Goal: Information Seeking & Learning: Learn about a topic

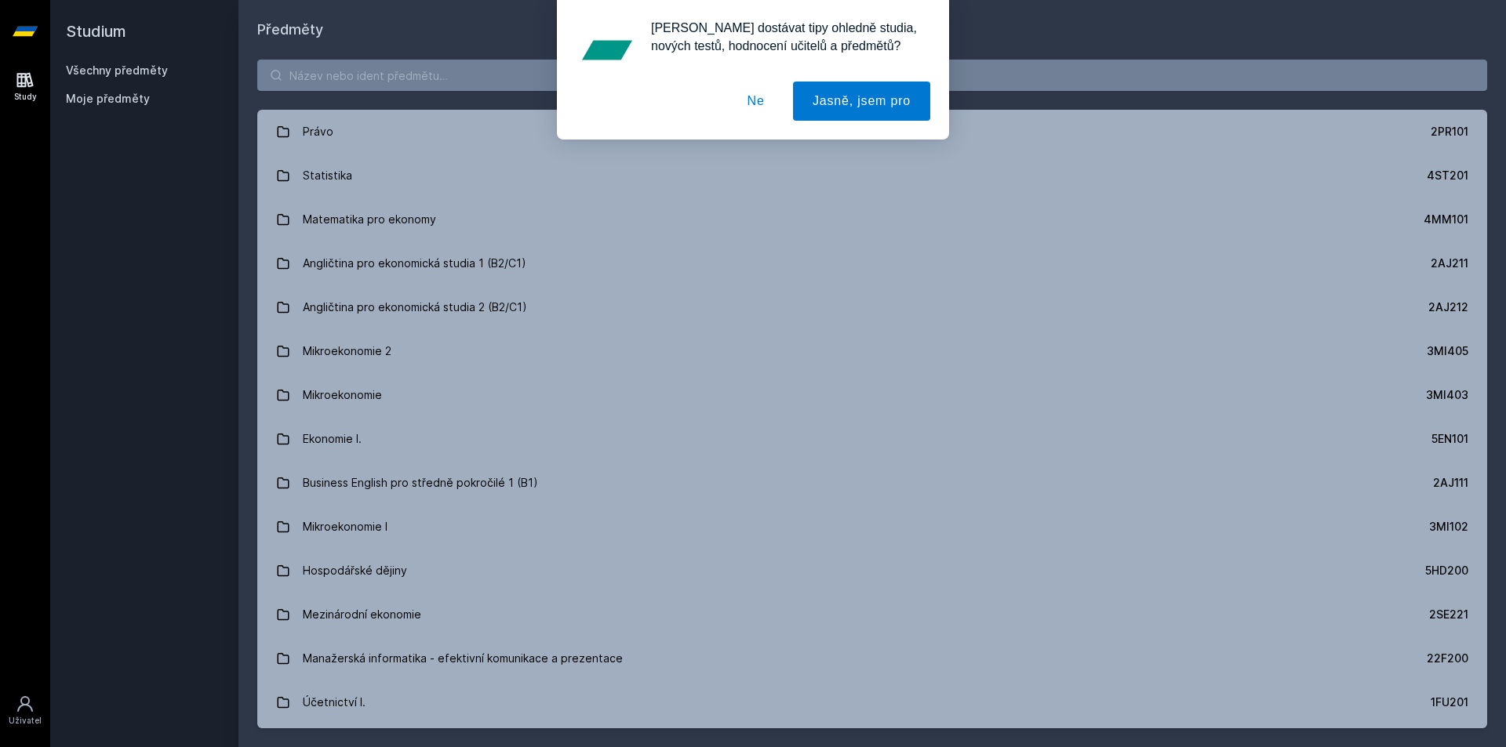
click at [326, 95] on div "[PERSON_NAME] dostávat tipy ohledně studia, nových testů, hodnocení učitelů a p…" at bounding box center [753, 70] width 1506 height 140
click at [440, 79] on div "[PERSON_NAME] dostávat tipy ohledně studia, nových testů, hodnocení učitelů a p…" at bounding box center [753, 70] width 1506 height 140
click at [414, 69] on div "[PERSON_NAME] dostávat tipy ohledně studia, nových testů, hodnocení učitelů a p…" at bounding box center [753, 70] width 1506 height 140
click at [749, 102] on button "Ne" at bounding box center [756, 101] width 56 height 39
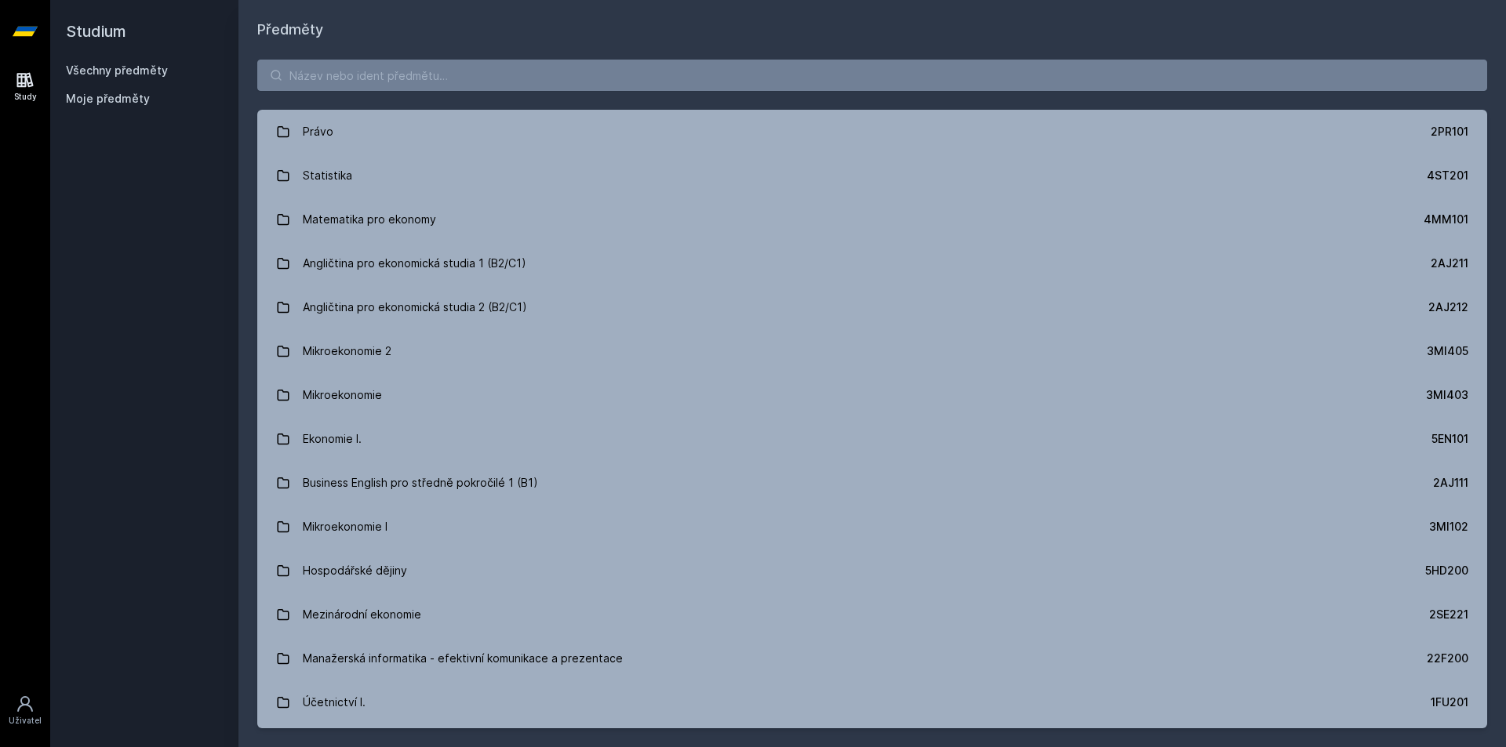
click at [639, 94] on div "[PERSON_NAME] dostávat tipy ohledně studia, nových testů, hodnocení učitelů a p…" at bounding box center [753, 70] width 1506 height 140
click at [628, 79] on input "search" at bounding box center [872, 75] width 1230 height 31
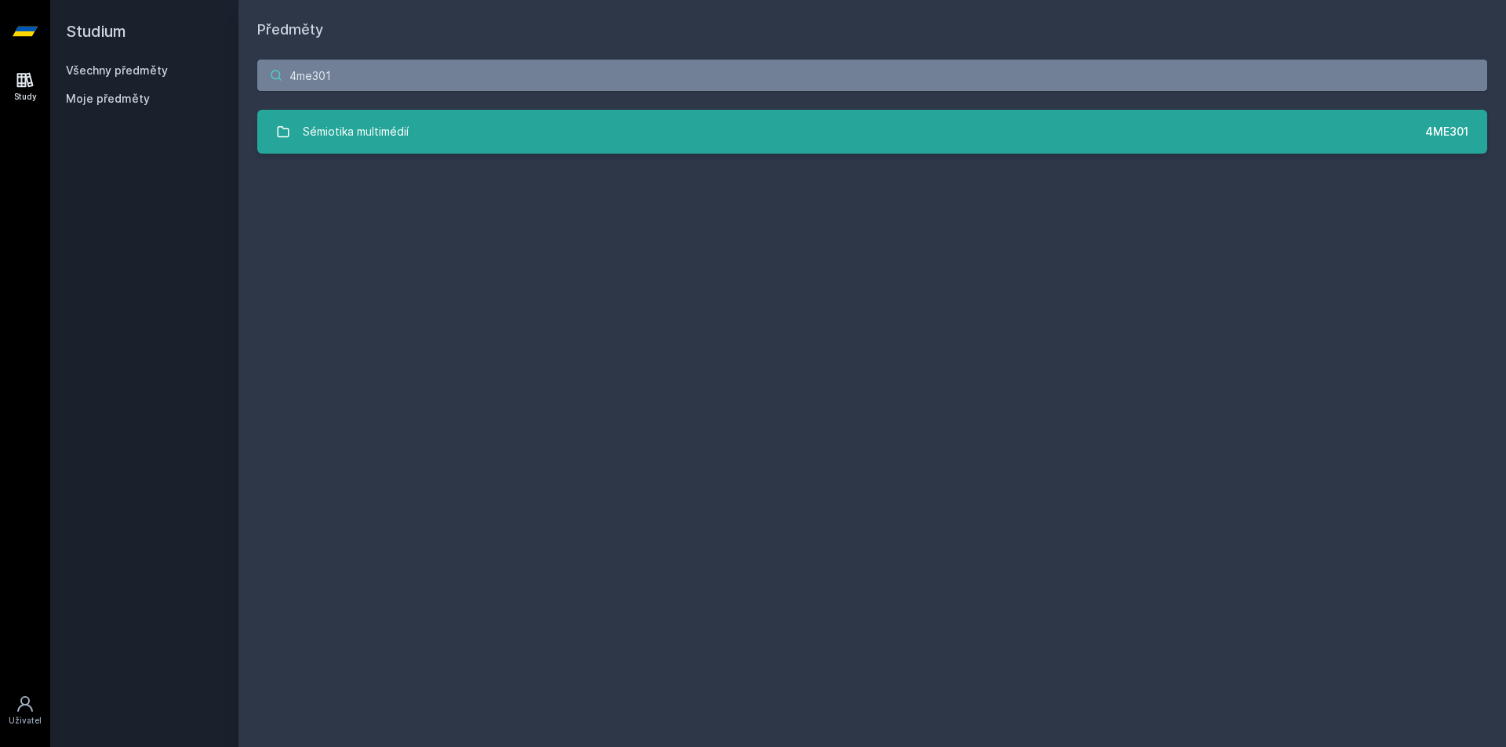
type input "4me301"
click at [680, 148] on link "Sémiotika multimédií 4ME301" at bounding box center [872, 132] width 1230 height 44
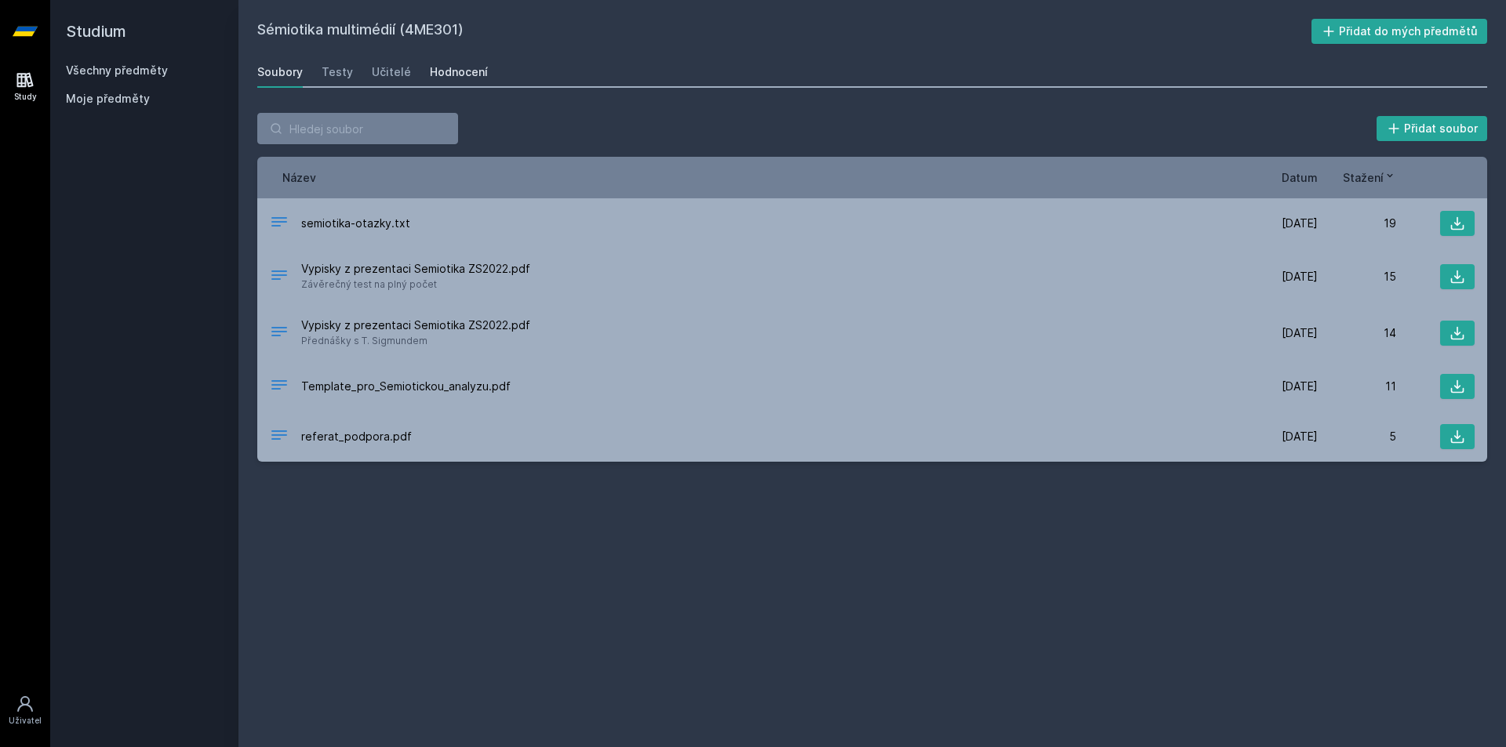
click at [437, 68] on div "Hodnocení" at bounding box center [459, 72] width 58 height 16
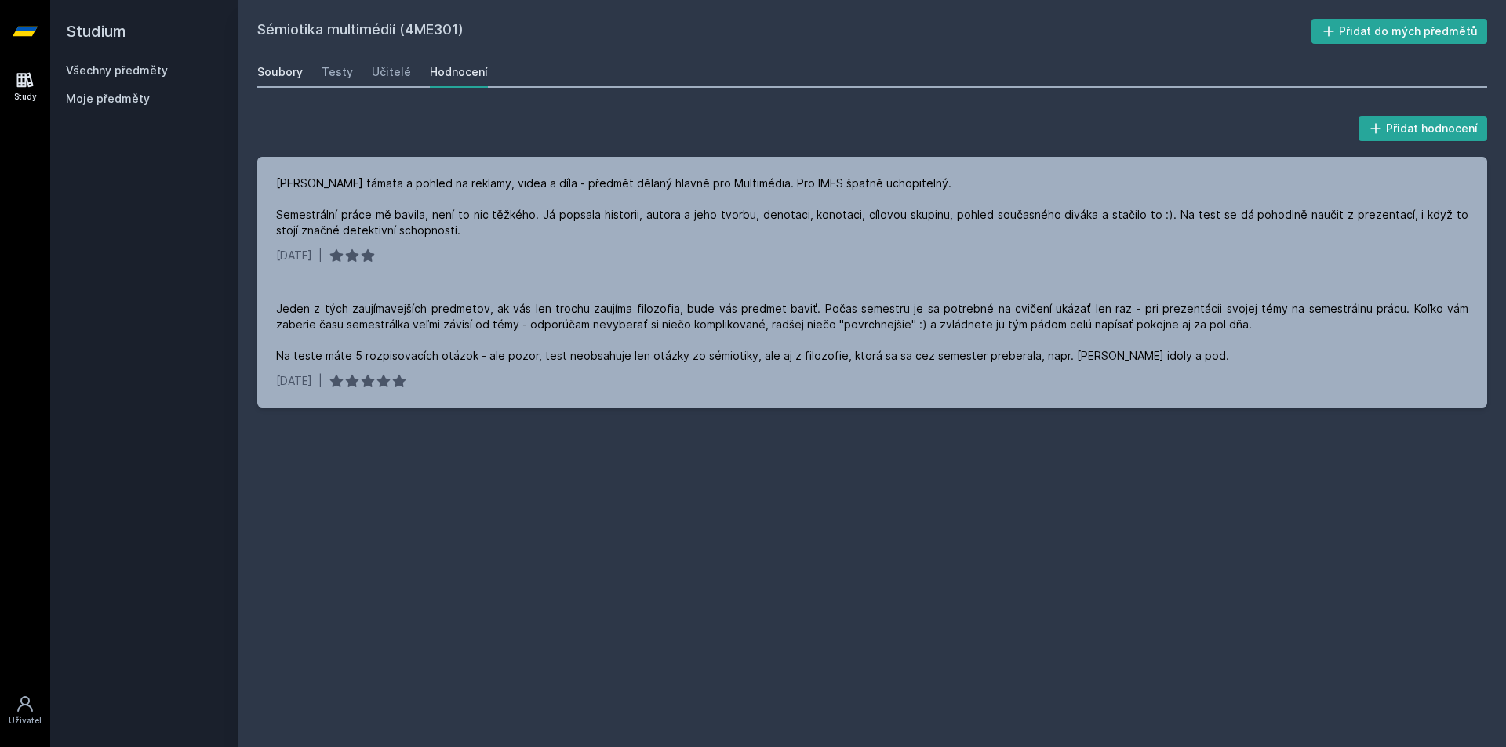
click at [281, 71] on div "Soubory" at bounding box center [279, 72] width 45 height 16
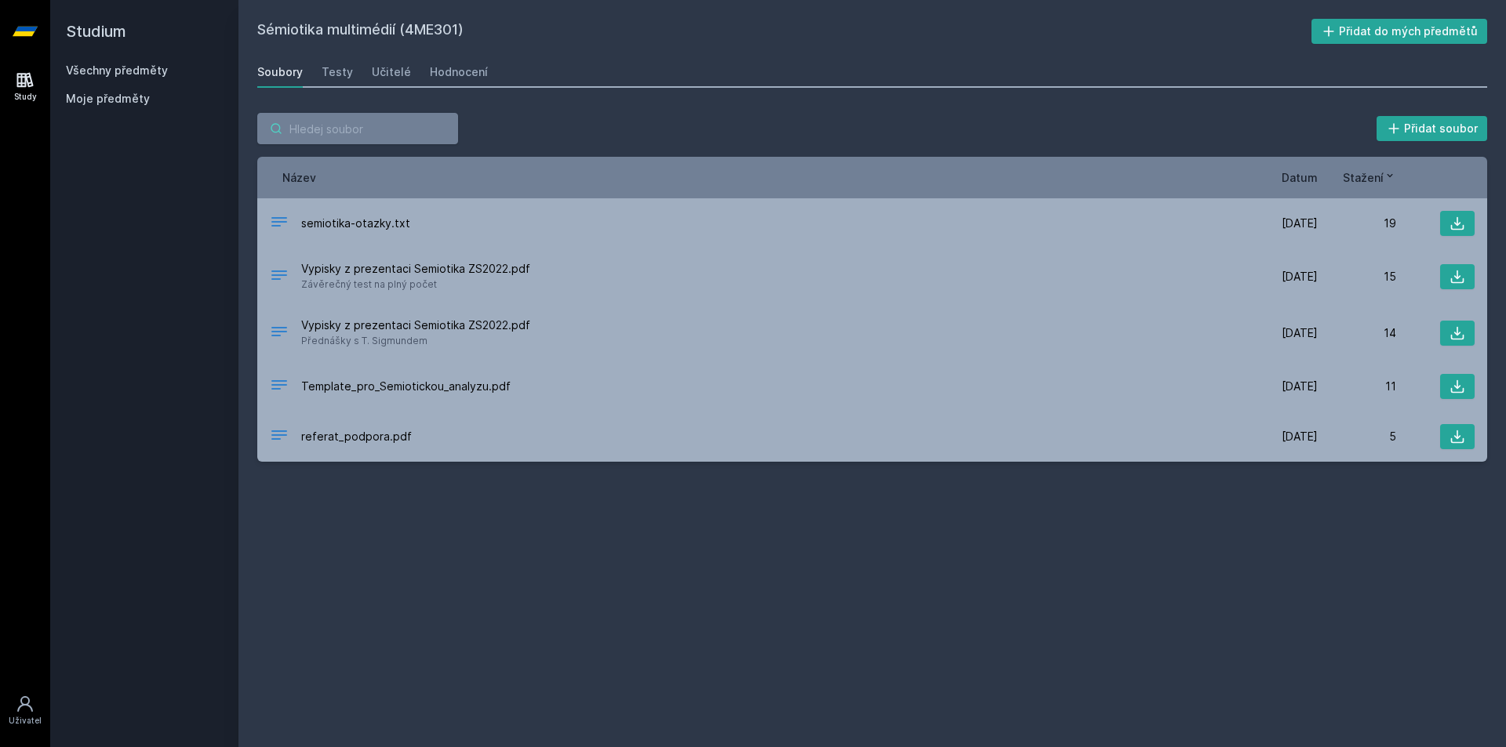
click at [303, 117] on input "search" at bounding box center [357, 128] width 201 height 31
click at [137, 82] on div "Všechny předměty Moje předměty" at bounding box center [144, 88] width 157 height 50
click at [140, 78] on div "Všechny předměty Moje předměty" at bounding box center [144, 88] width 157 height 50
click at [140, 71] on link "Všechny předměty" at bounding box center [117, 70] width 102 height 13
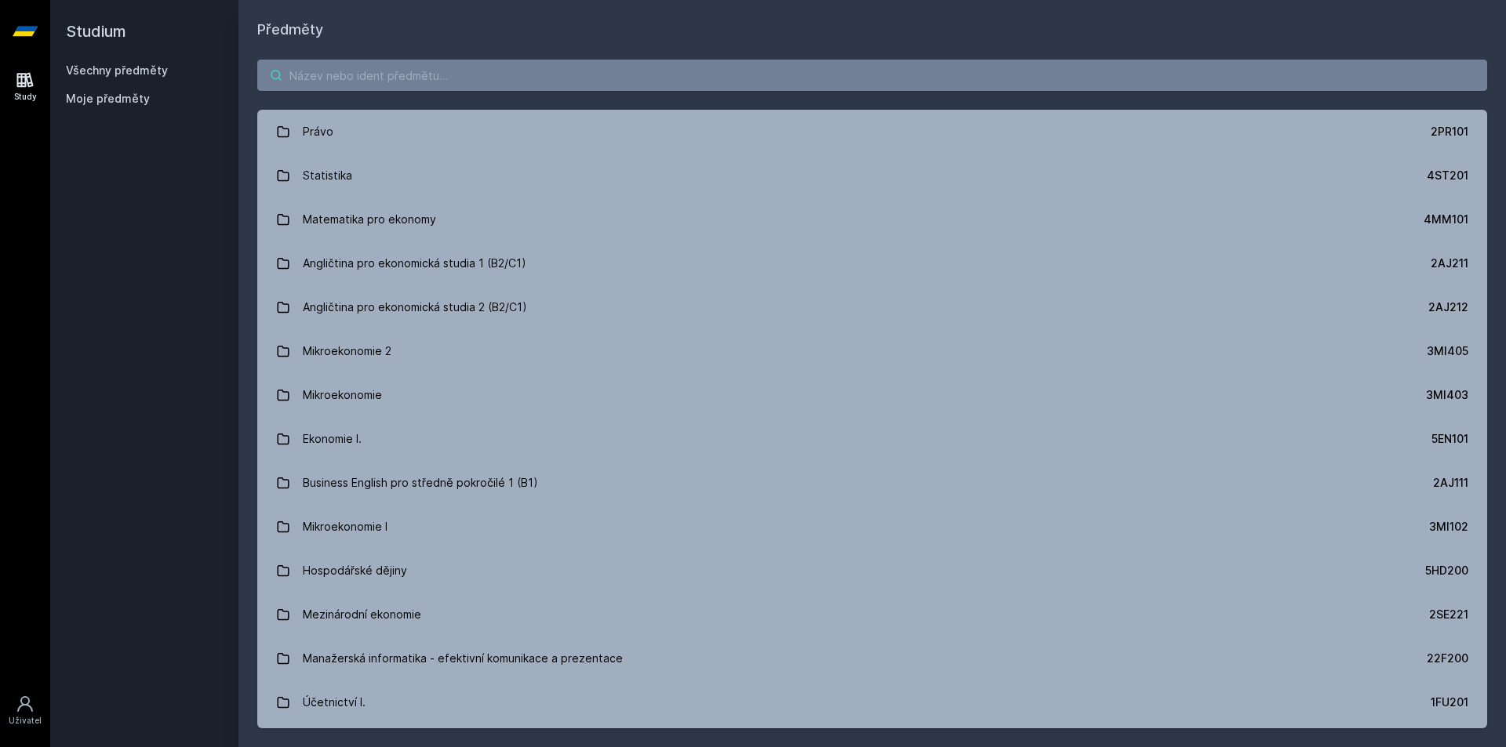
click at [322, 70] on input "search" at bounding box center [872, 75] width 1230 height 31
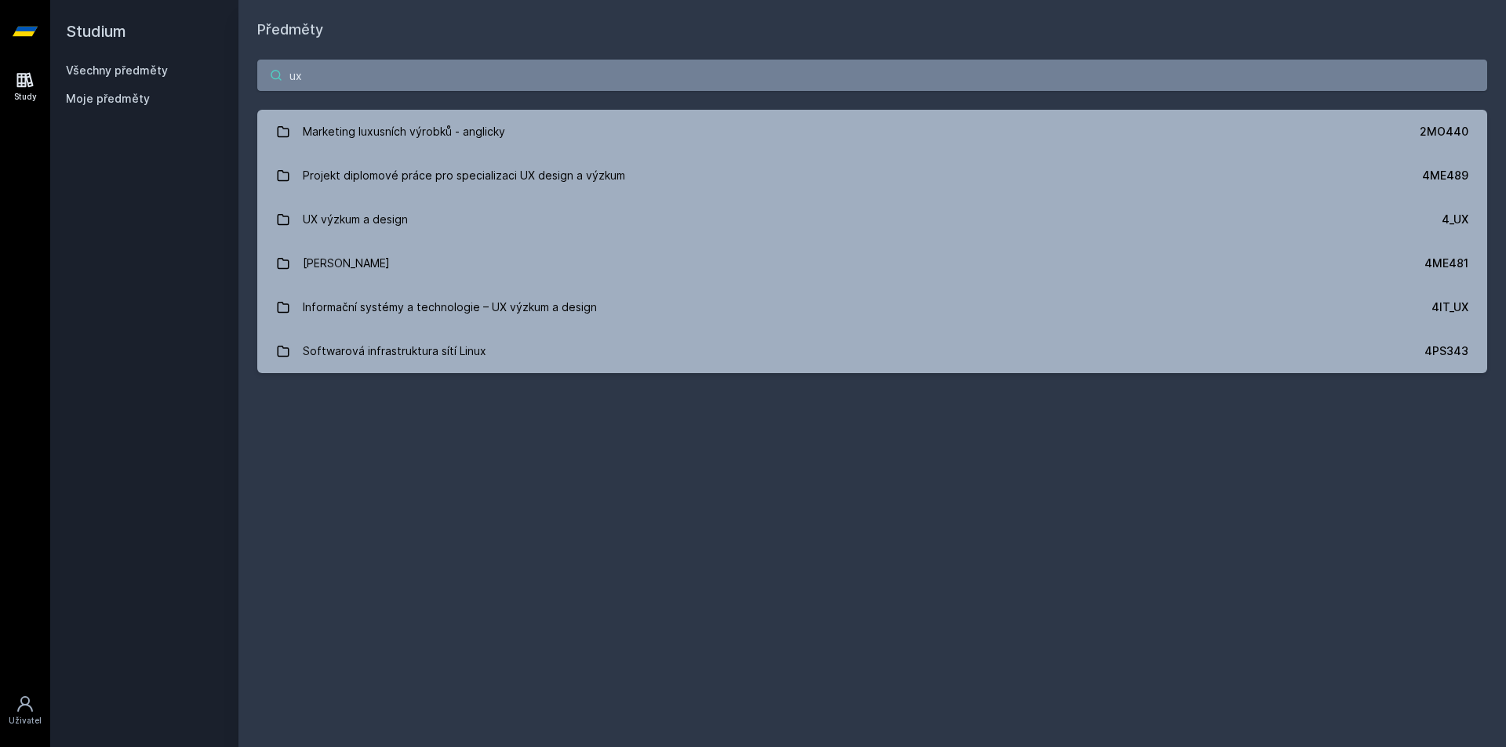
type input "u"
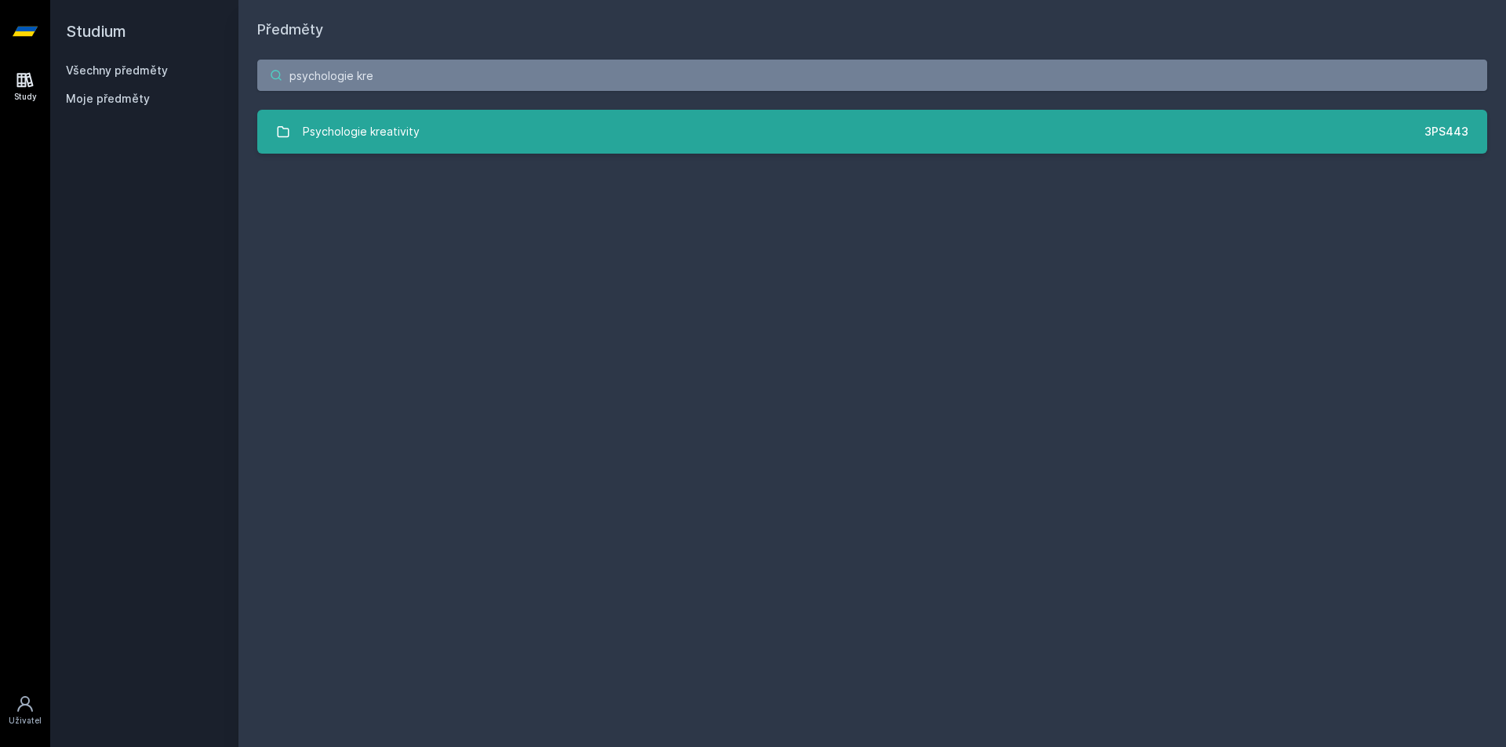
type input "psychologie kre"
click at [618, 146] on link "Psychologie kreativity 3PS443" at bounding box center [872, 132] width 1230 height 44
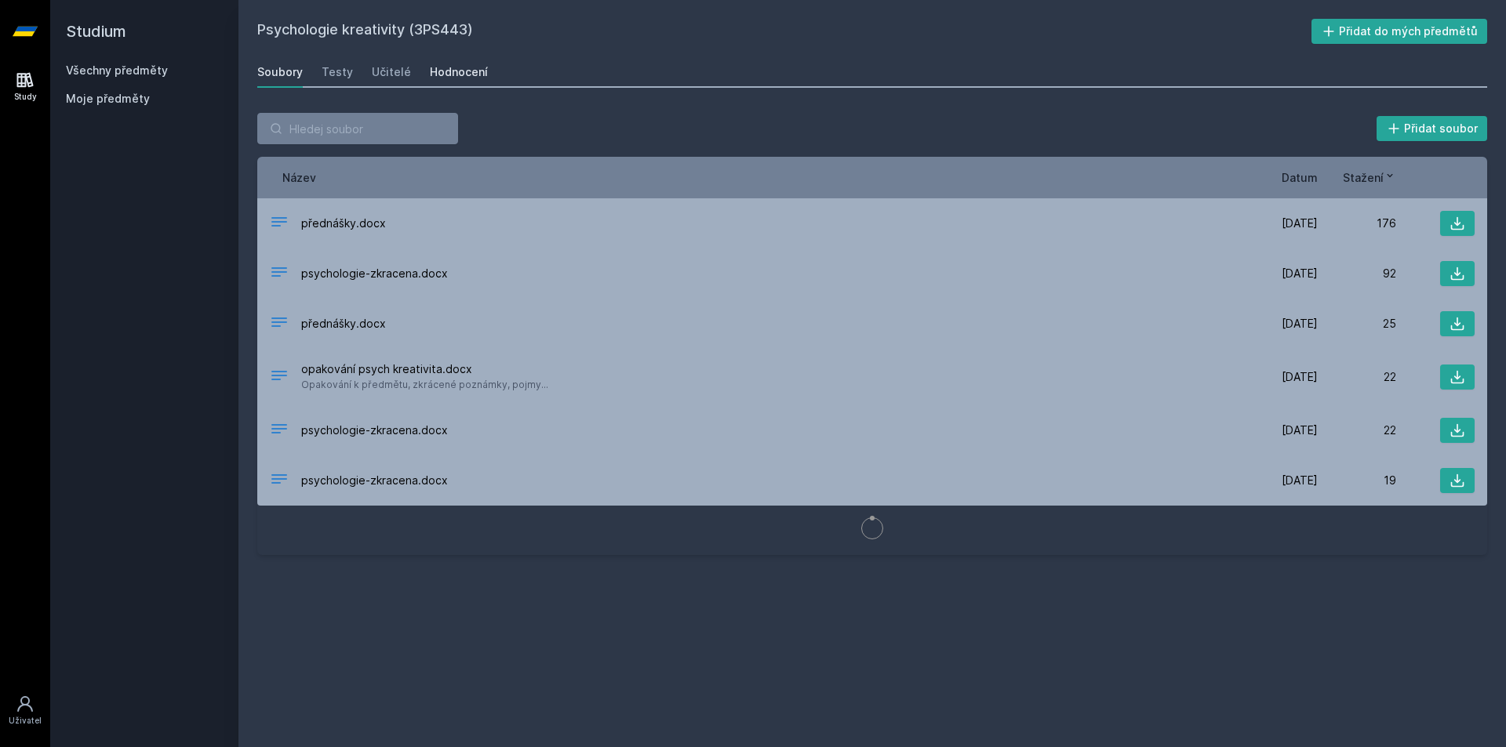
click at [442, 82] on link "Hodnocení" at bounding box center [459, 71] width 58 height 31
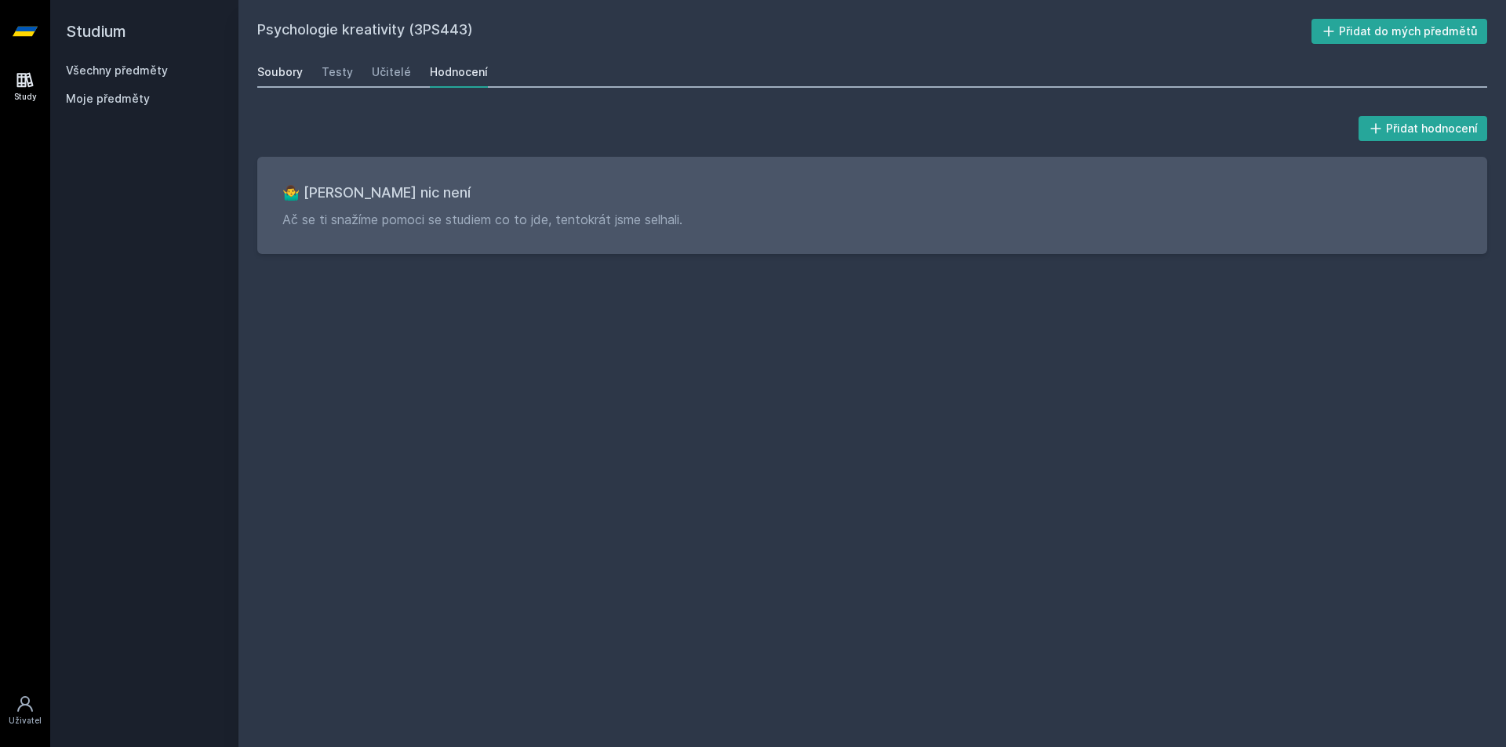
click at [292, 78] on div "Soubory" at bounding box center [279, 72] width 45 height 16
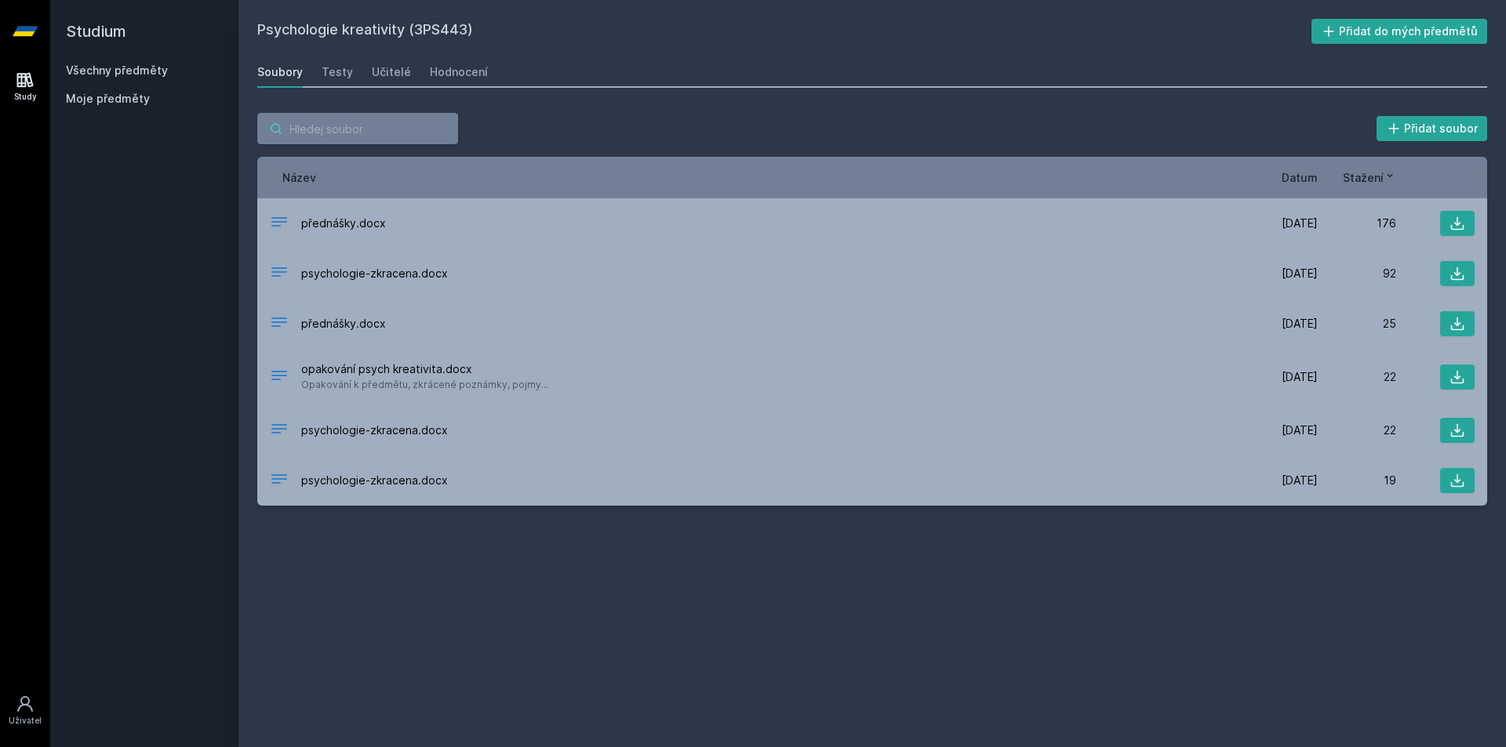
click at [340, 126] on input "search" at bounding box center [357, 128] width 201 height 31
click at [176, 75] on div "Všechny předměty" at bounding box center [144, 71] width 157 height 16
click at [156, 72] on link "Všechny předměty" at bounding box center [117, 70] width 102 height 13
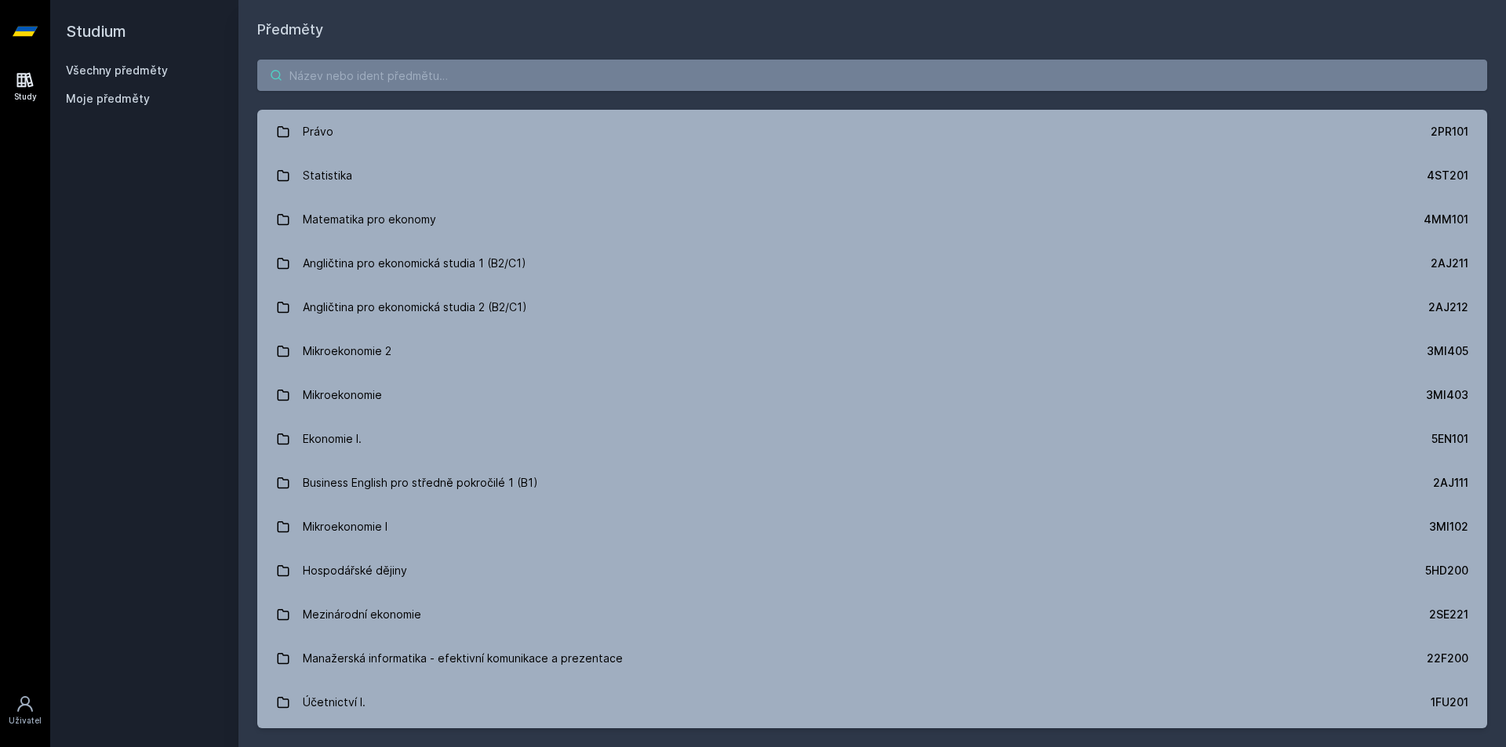
click at [326, 76] on input "search" at bounding box center [872, 75] width 1230 height 31
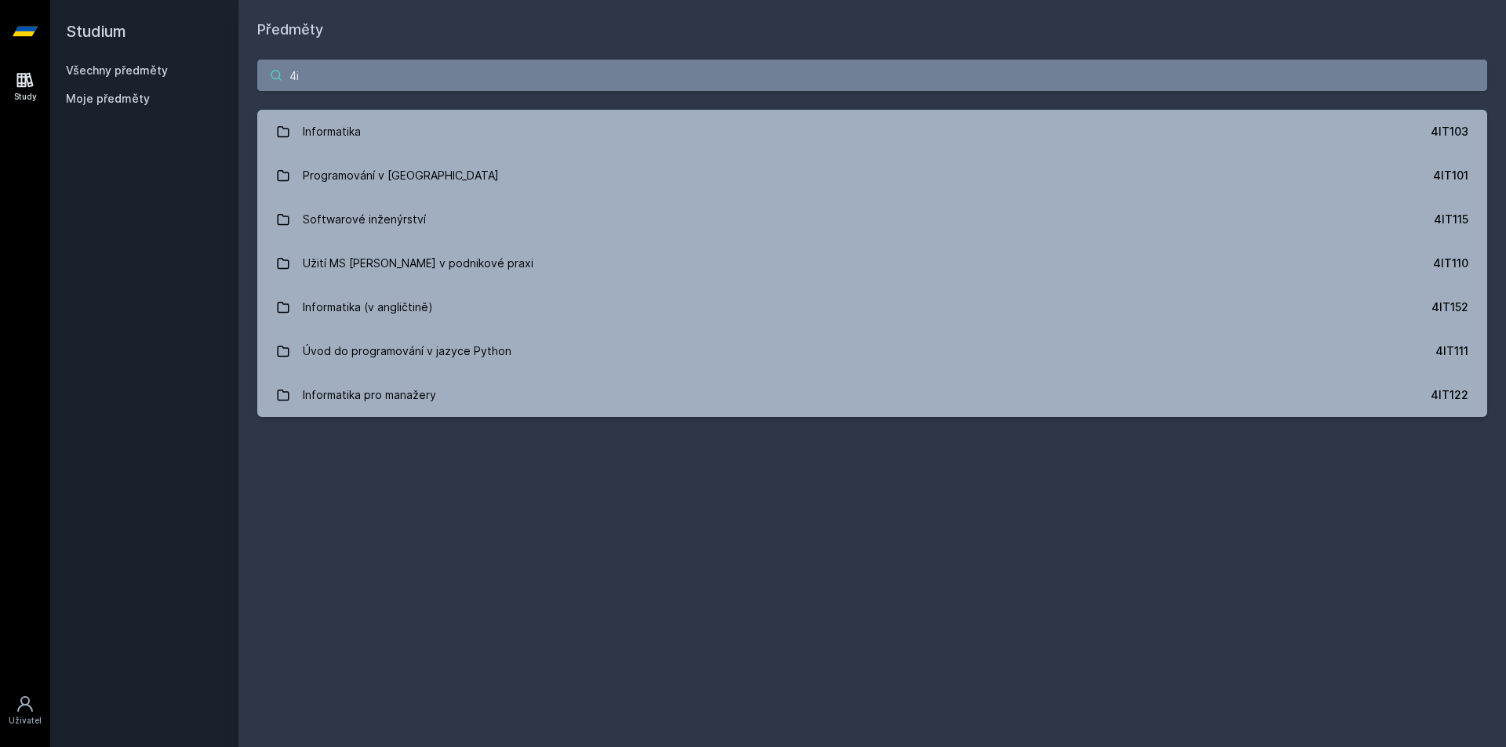
type input "4"
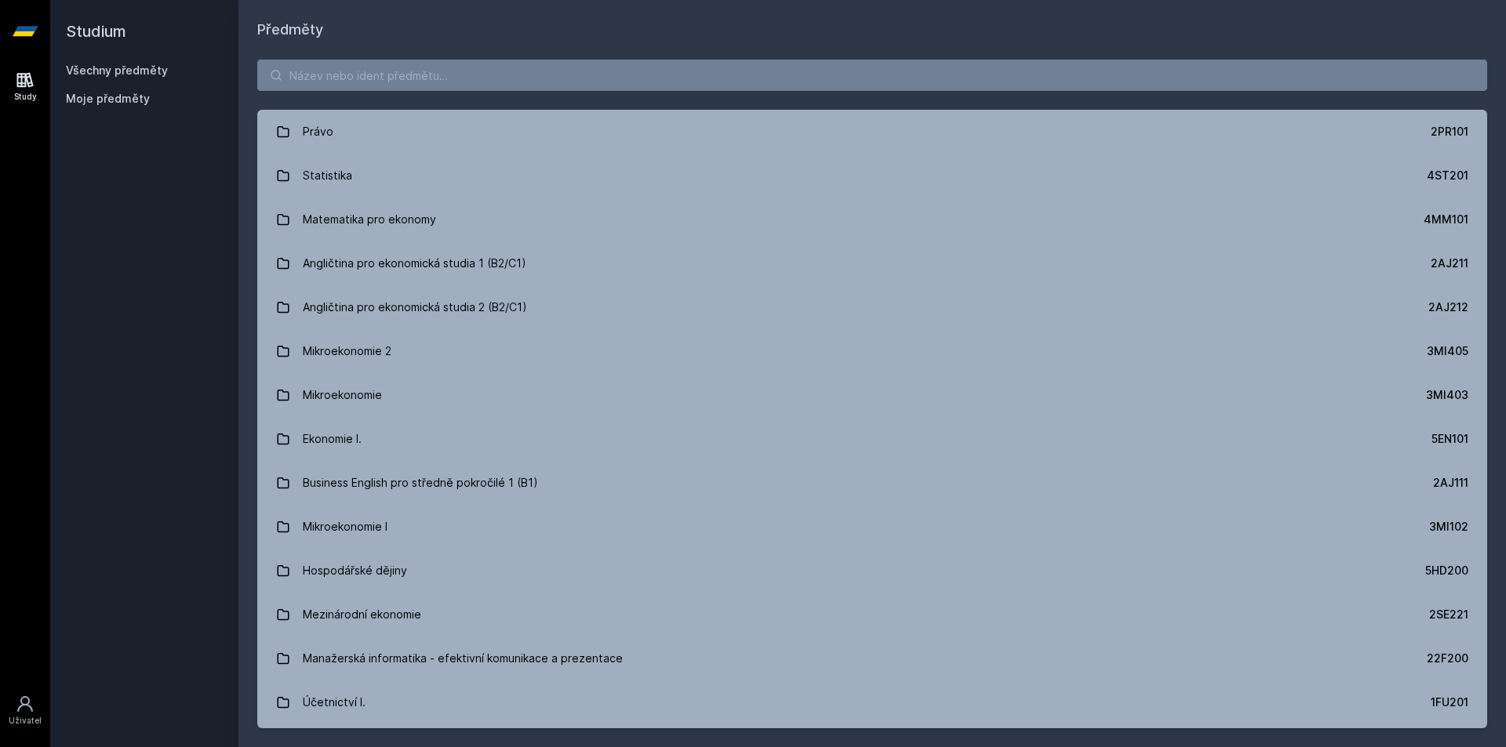
click at [513, 92] on div "Právo 2PR101 Statistika 4ST201 Matematika pro ekonomy 4MM101 Angličtina pro eko…" at bounding box center [871, 394] width 1267 height 707
click at [512, 83] on input "search" at bounding box center [872, 75] width 1230 height 31
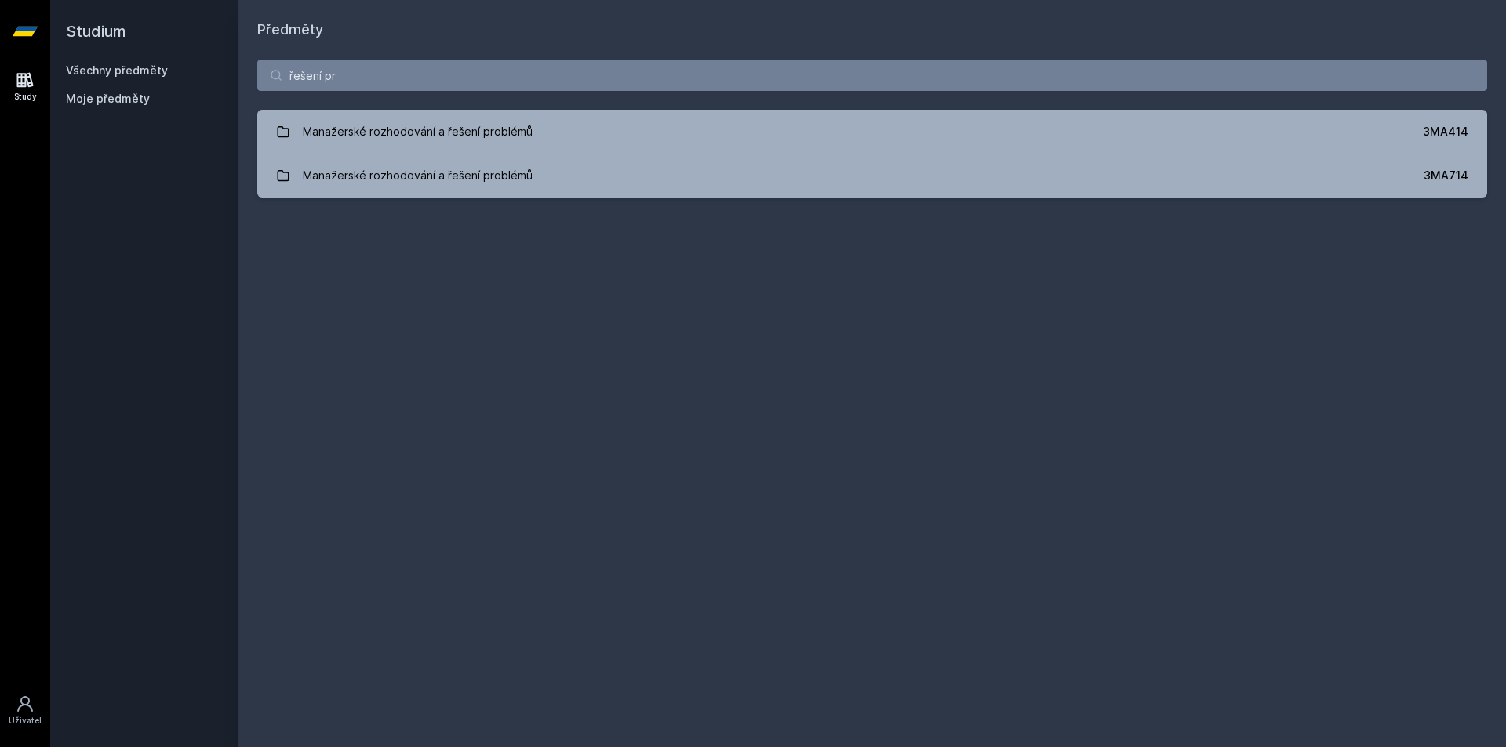
click at [702, 47] on div "řešení pr Manažerské rozhodování a řešení problémů 3MA414 Manažerské rozhodován…" at bounding box center [871, 129] width 1267 height 176
click at [701, 67] on input "řešení pr" at bounding box center [872, 75] width 1230 height 31
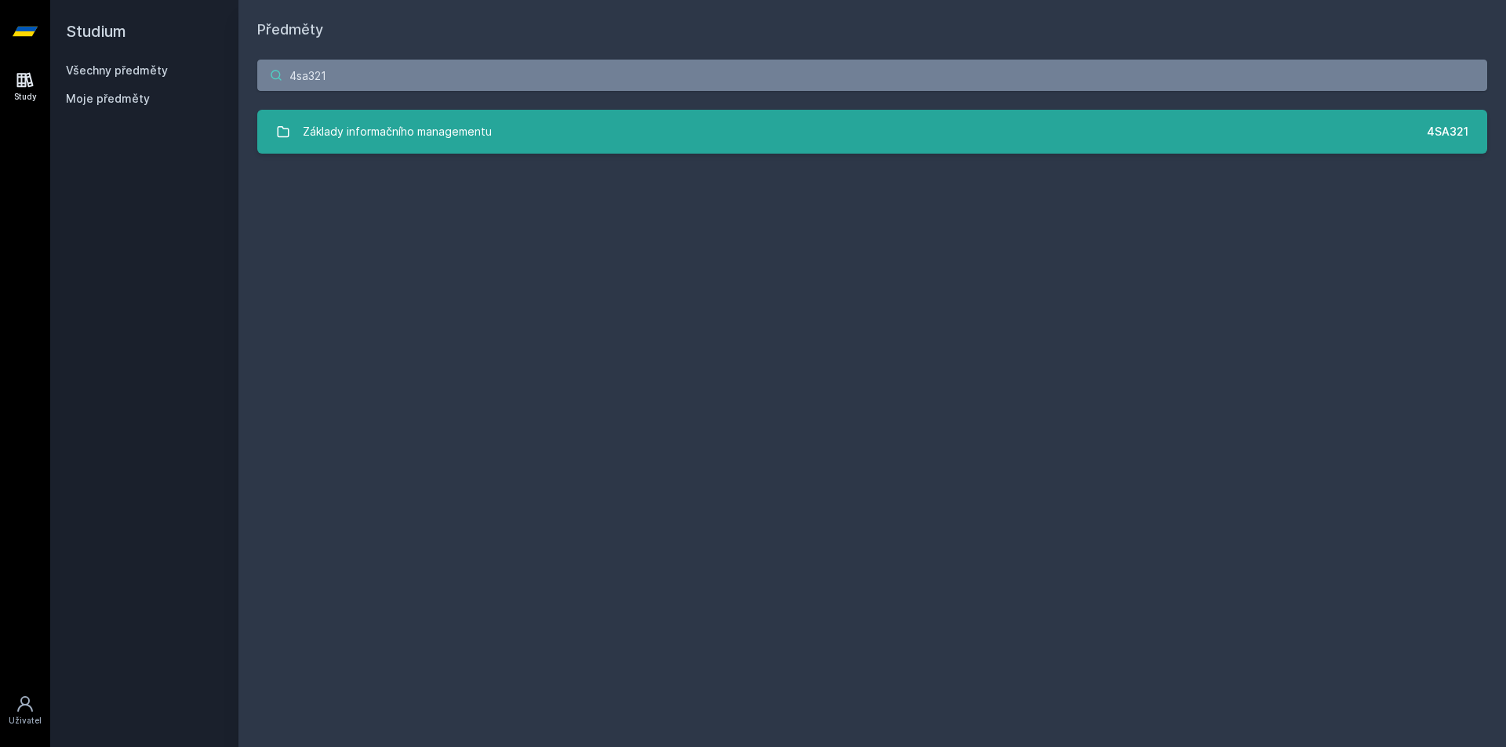
type input "4sa321"
click at [598, 133] on link "Základy informačního managementu 4SA321" at bounding box center [872, 132] width 1230 height 44
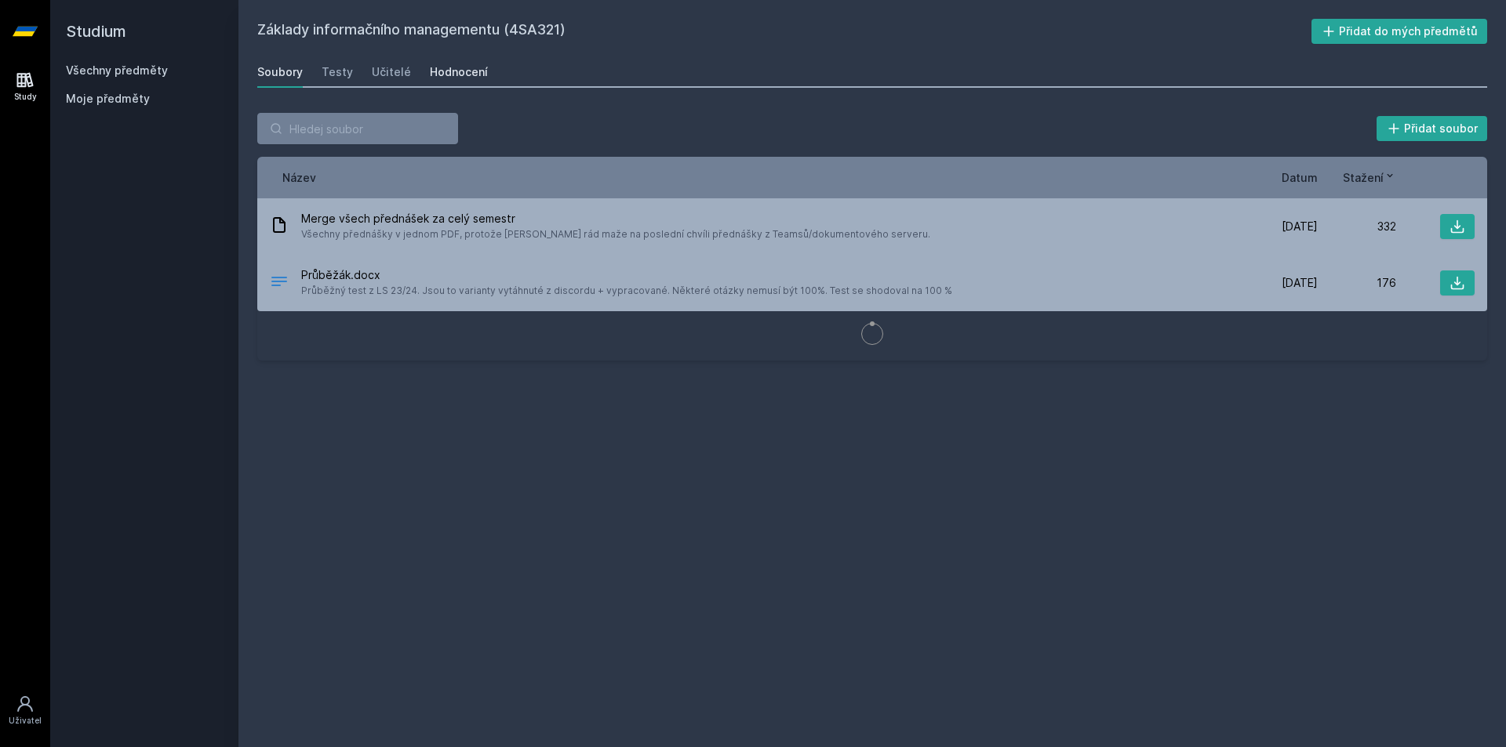
click at [468, 73] on div "Hodnocení" at bounding box center [459, 72] width 58 height 16
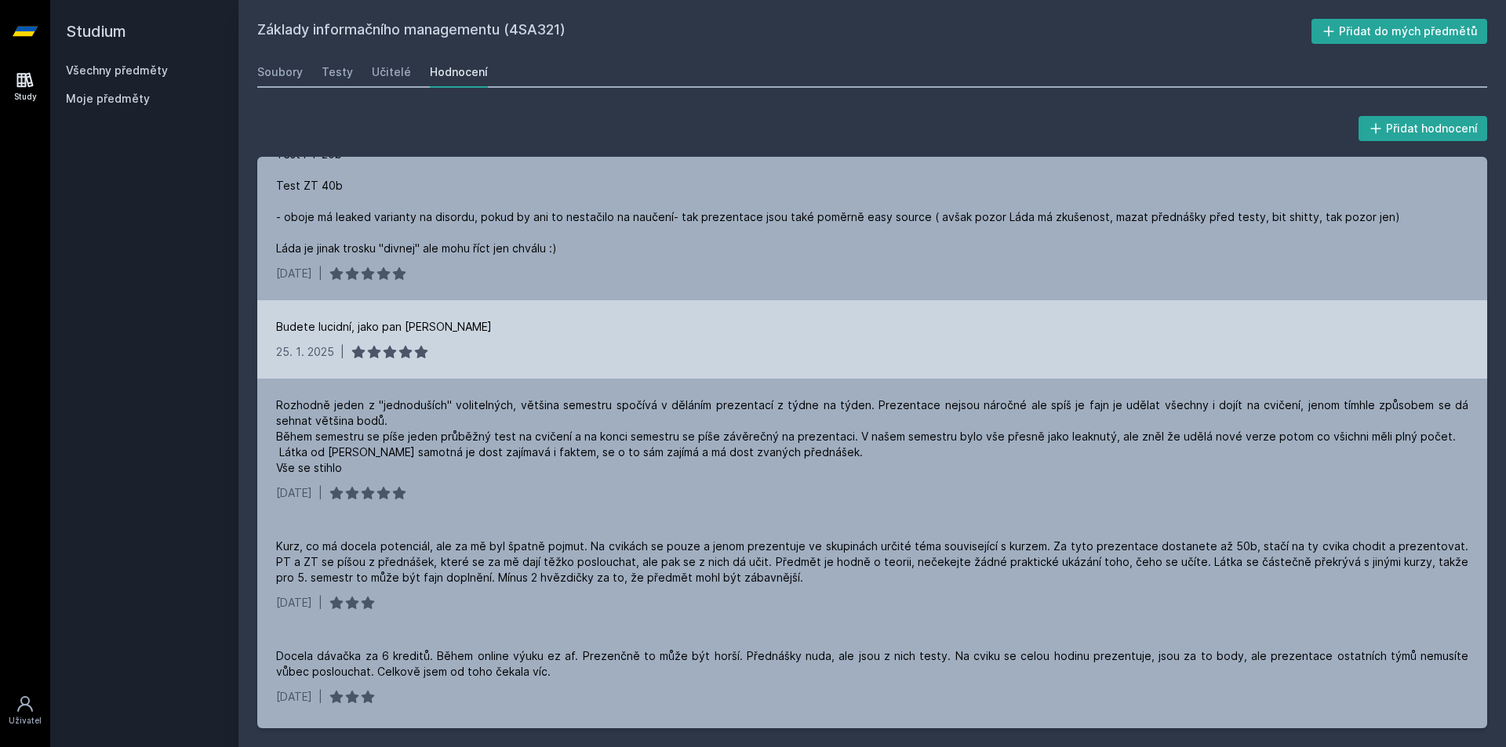
scroll to position [157, 0]
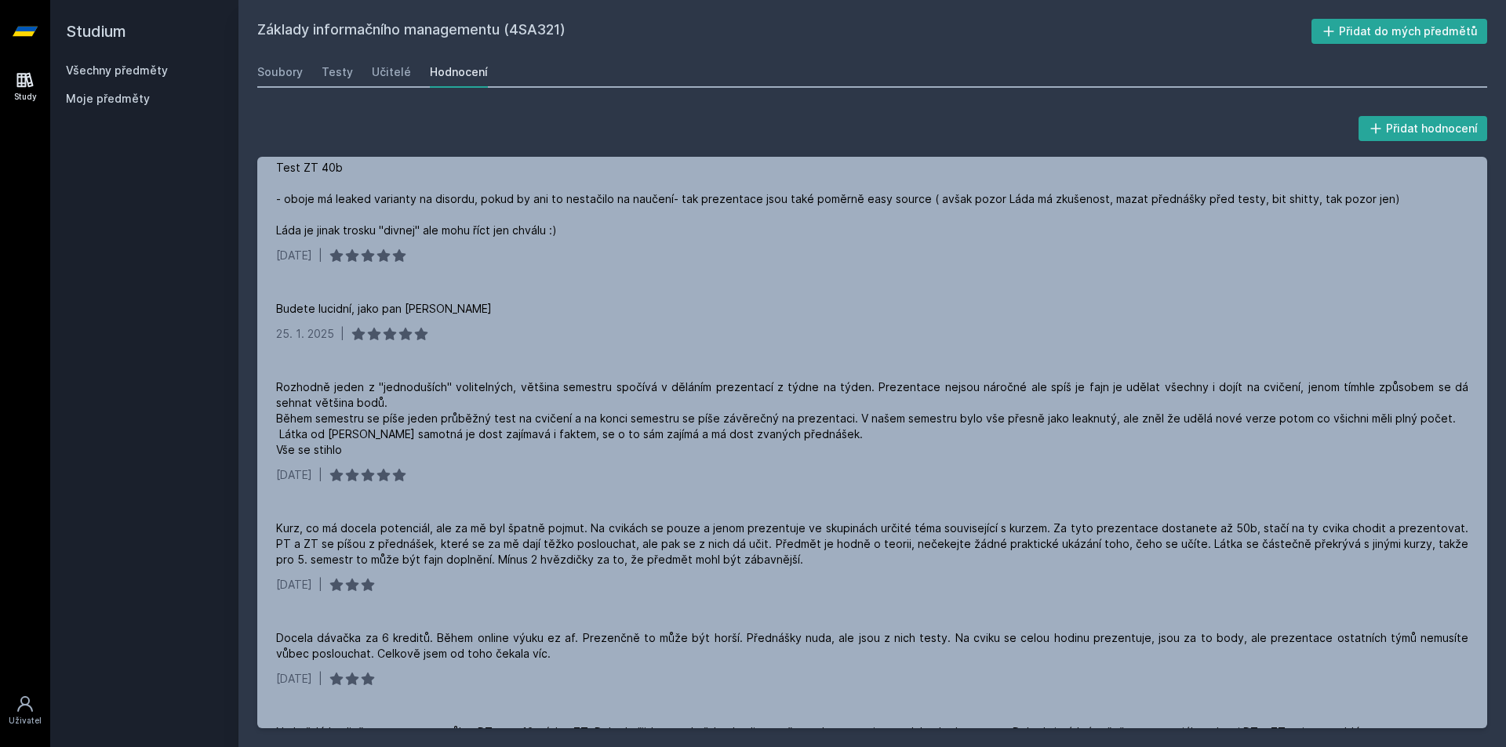
click at [151, 73] on link "Všechny předměty" at bounding box center [117, 70] width 102 height 13
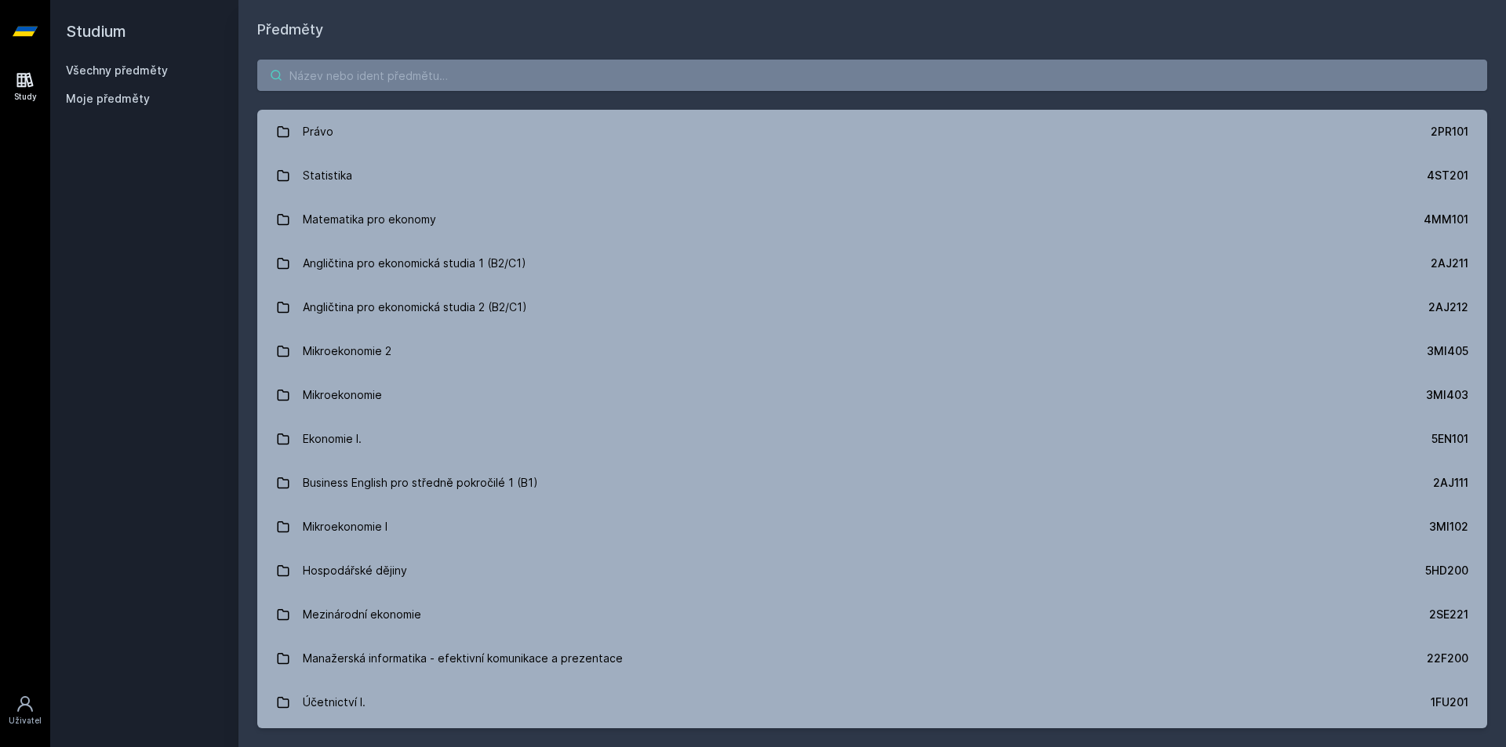
click at [345, 82] on input "search" at bounding box center [872, 75] width 1230 height 31
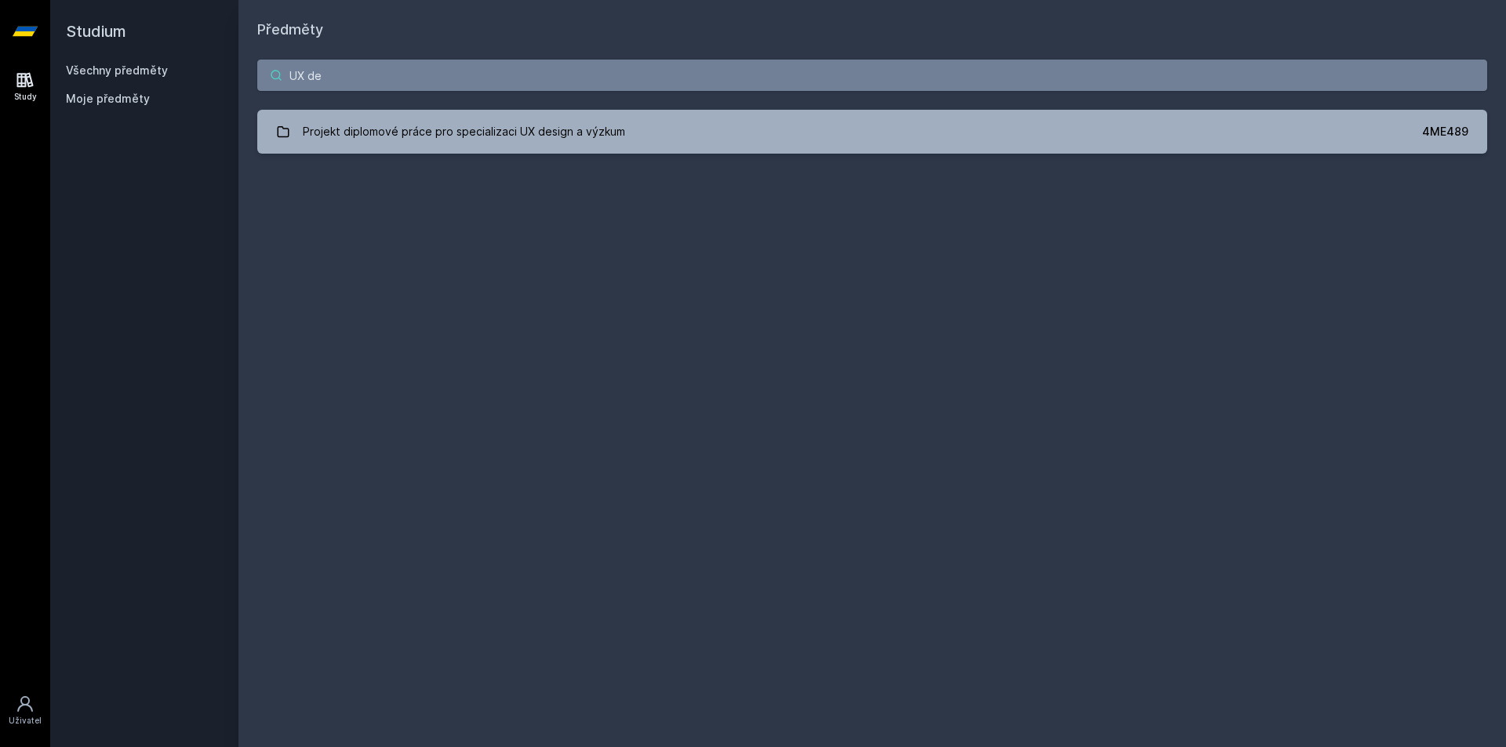
type input "UX de"
